Goal: Transaction & Acquisition: Purchase product/service

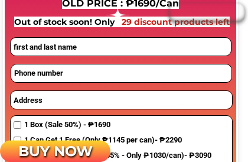
scroll to position [1034, 0]
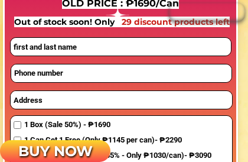
click at [150, 107] on input "text" at bounding box center [122, 100] width 222 height 18
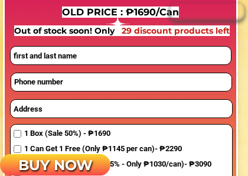
scroll to position [1025, 0]
click at [128, 61] on input "text" at bounding box center [121, 56] width 220 height 18
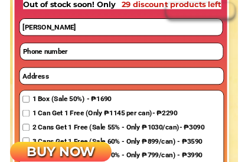
scroll to position [1051, 0]
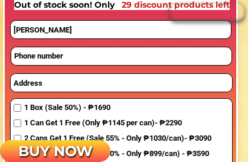
type input "[PERSON_NAME]"
click at [136, 62] on input "tel" at bounding box center [121, 56] width 220 height 18
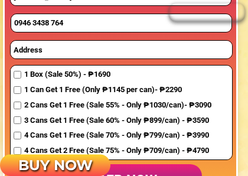
scroll to position [1084, 0]
type input "0946 3438 764"
click at [121, 51] on input "text" at bounding box center [122, 50] width 222 height 18
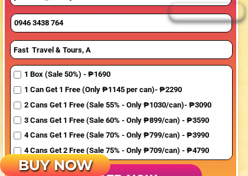
type input "Fast Travel & Tours, A"
click at [27, 161] on p "BUY NOW" at bounding box center [55, 165] width 111 height 22
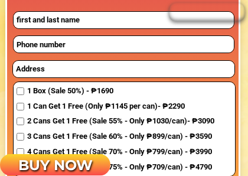
scroll to position [6061, 0]
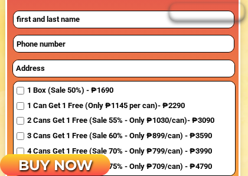
click at [139, 72] on input "text" at bounding box center [124, 68] width 222 height 16
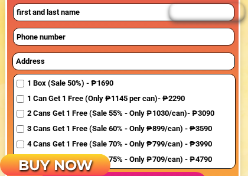
scroll to position [6069, 0]
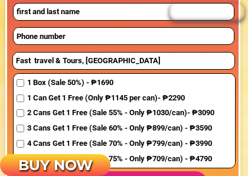
type input "Fast travel & Tours, [GEOGRAPHIC_DATA]"
click at [27, 102] on span "1 Can Get 1 Free (Only ₱1145 per can)- ₱2290" at bounding box center [120, 98] width 187 height 12
checkbox input "true"
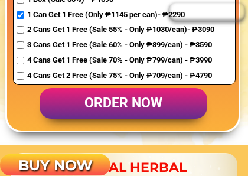
scroll to position [6153, 0]
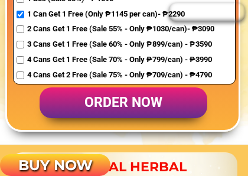
click at [135, 104] on p "order now" at bounding box center [124, 102] width 168 height 31
click at [138, 105] on p "order now" at bounding box center [124, 102] width 168 height 31
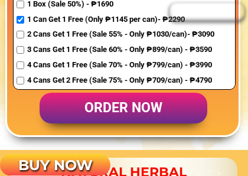
scroll to position [6147, 0]
click at [131, 112] on p "order now" at bounding box center [124, 108] width 168 height 31
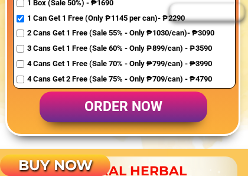
scroll to position [6148, 0]
click at [137, 111] on p "order now" at bounding box center [124, 107] width 168 height 31
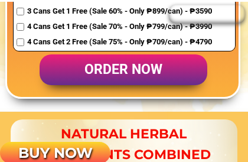
scroll to position [6184, 0]
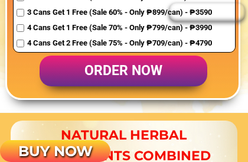
click at [140, 79] on p "order now" at bounding box center [124, 71] width 168 height 31
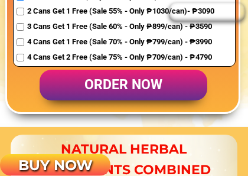
scroll to position [6170, 0]
click at [143, 83] on p "order now" at bounding box center [124, 85] width 168 height 31
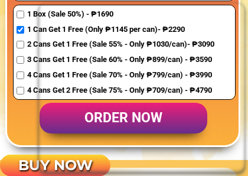
scroll to position [6137, 0]
click at [35, 161] on p "BUY NOW" at bounding box center [55, 165] width 111 height 23
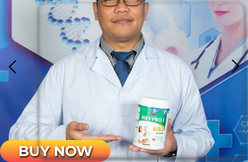
scroll to position [5618, 0]
